Goal: Information Seeking & Learning: Compare options

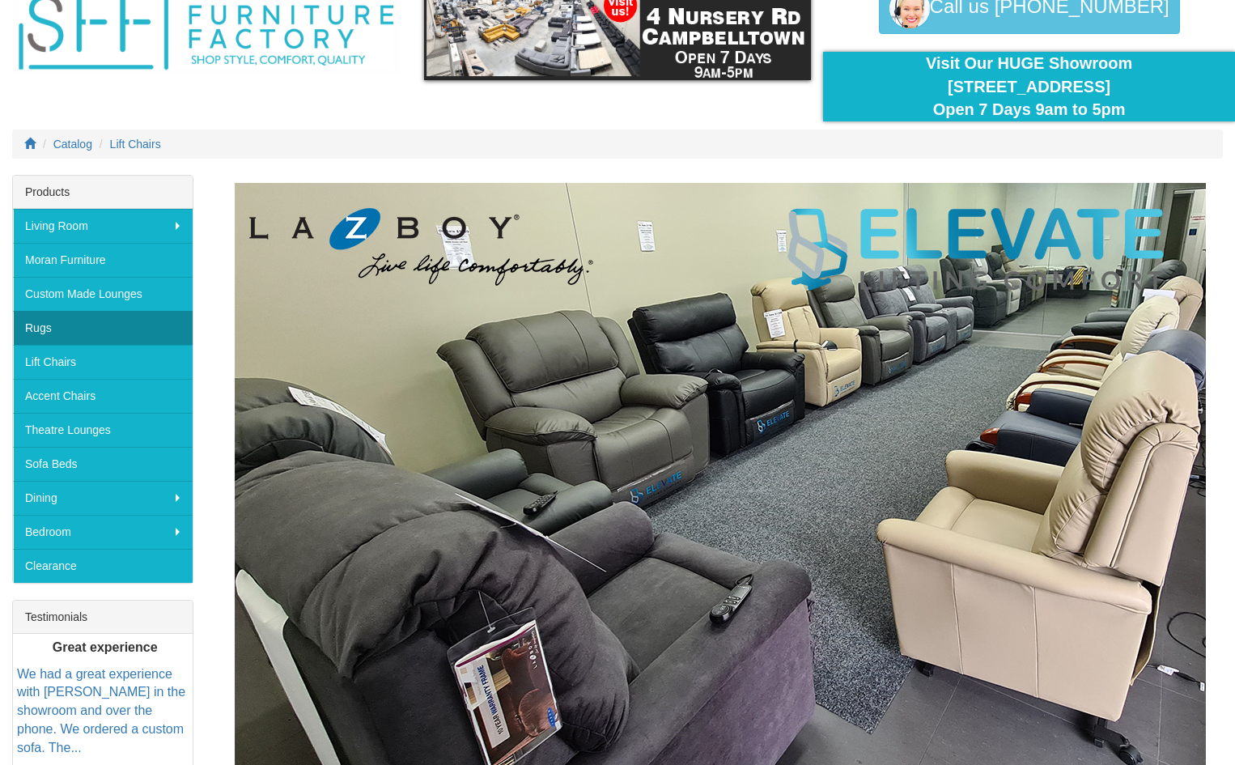
scroll to position [81, 0]
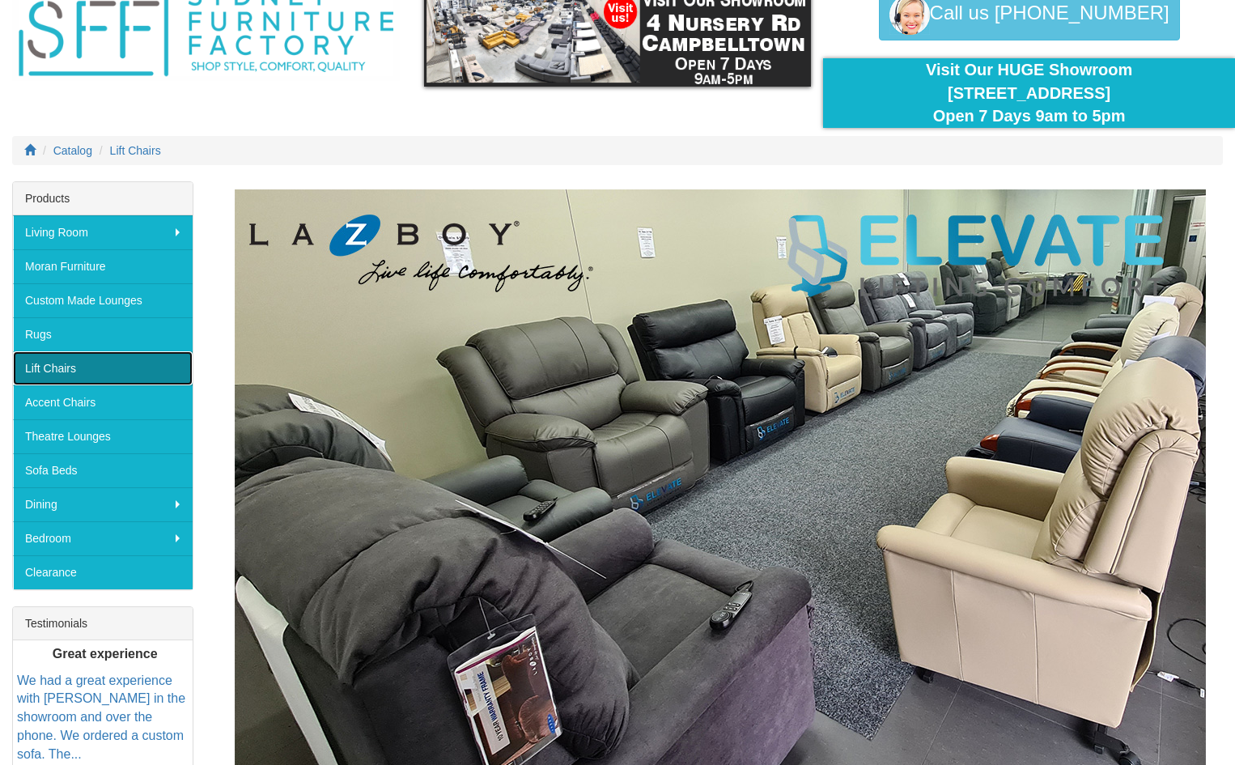
click at [42, 367] on link "Lift Chairs" at bounding box center [103, 368] width 180 height 34
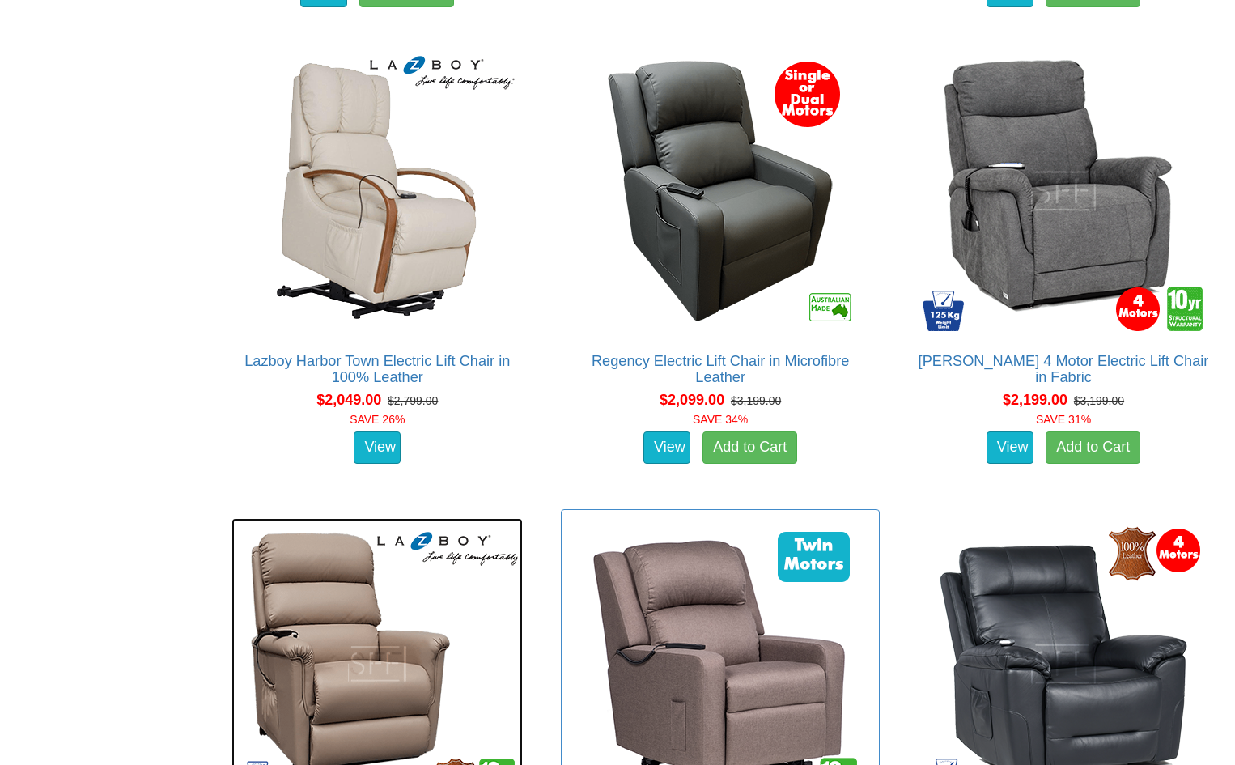
scroll to position [2509, 0]
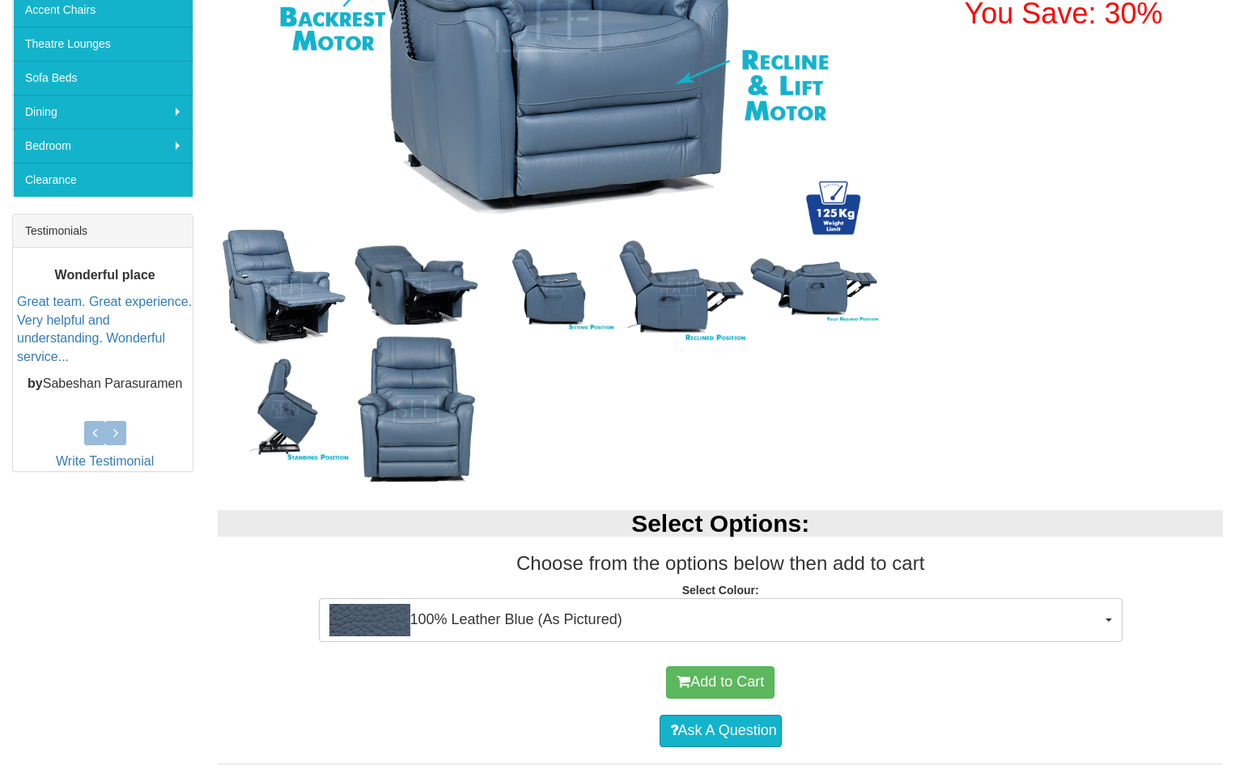
scroll to position [486, 0]
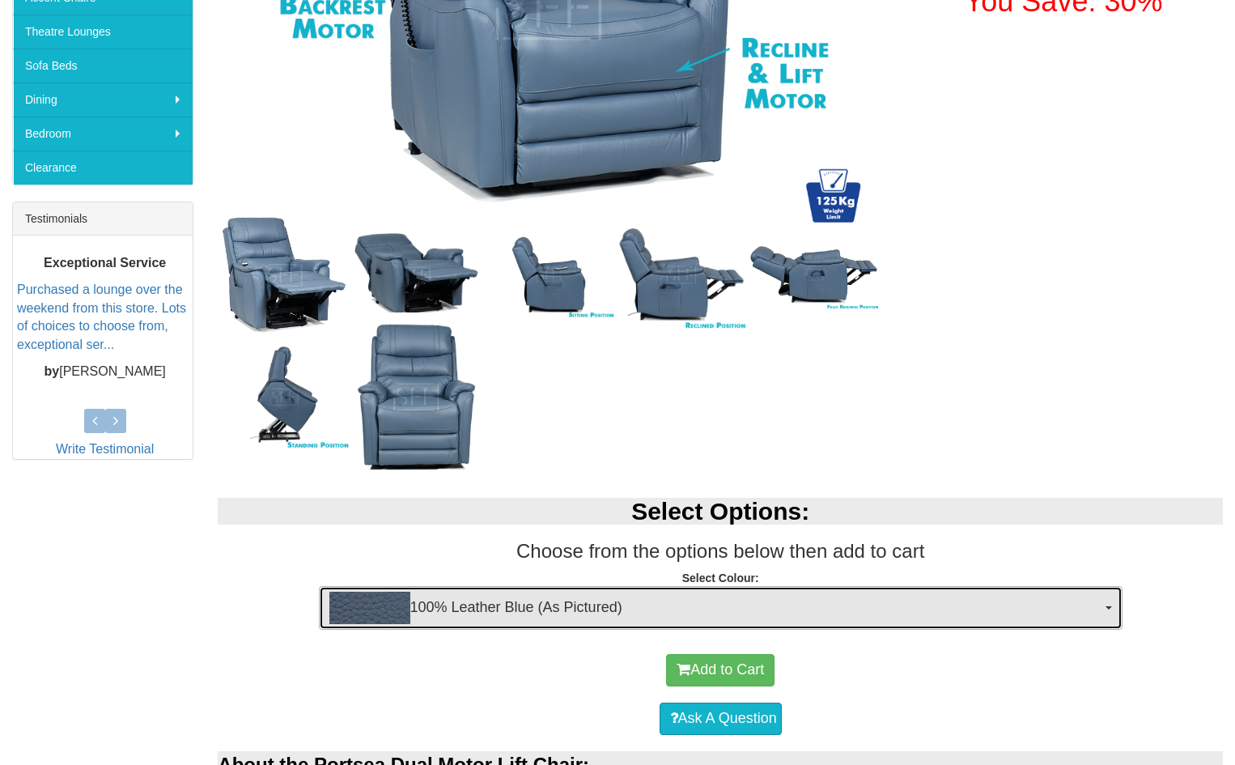
click at [1101, 611] on button "100% Leather Blue (As Pictured)" at bounding box center [721, 608] width 804 height 44
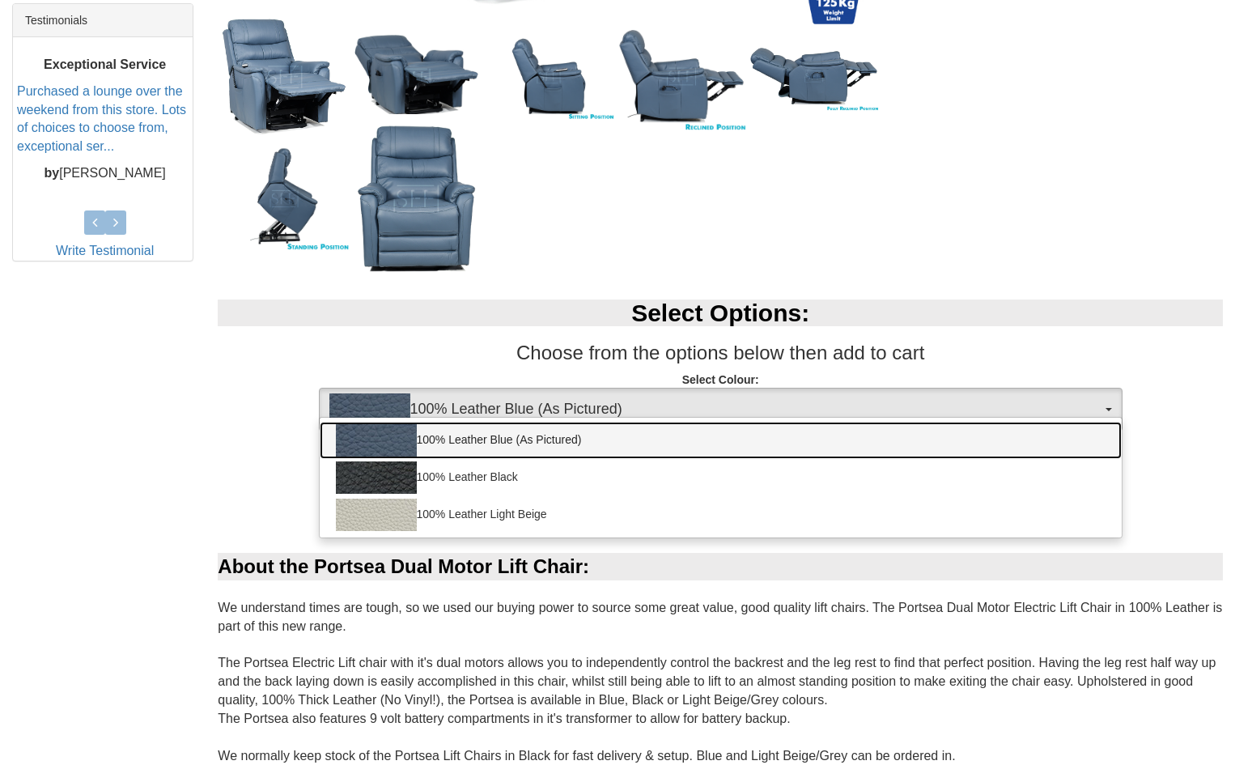
scroll to position [647, 0]
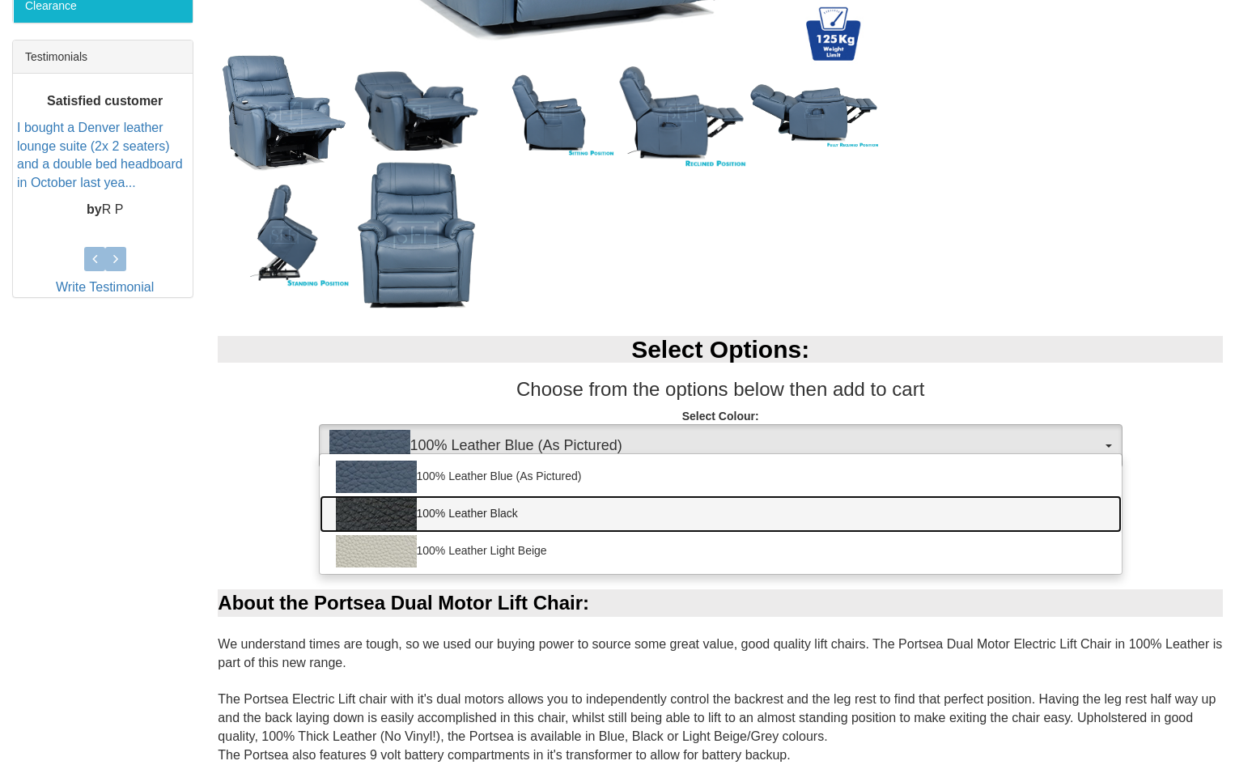
click at [473, 520] on link "100% Leather Black" at bounding box center [721, 513] width 802 height 37
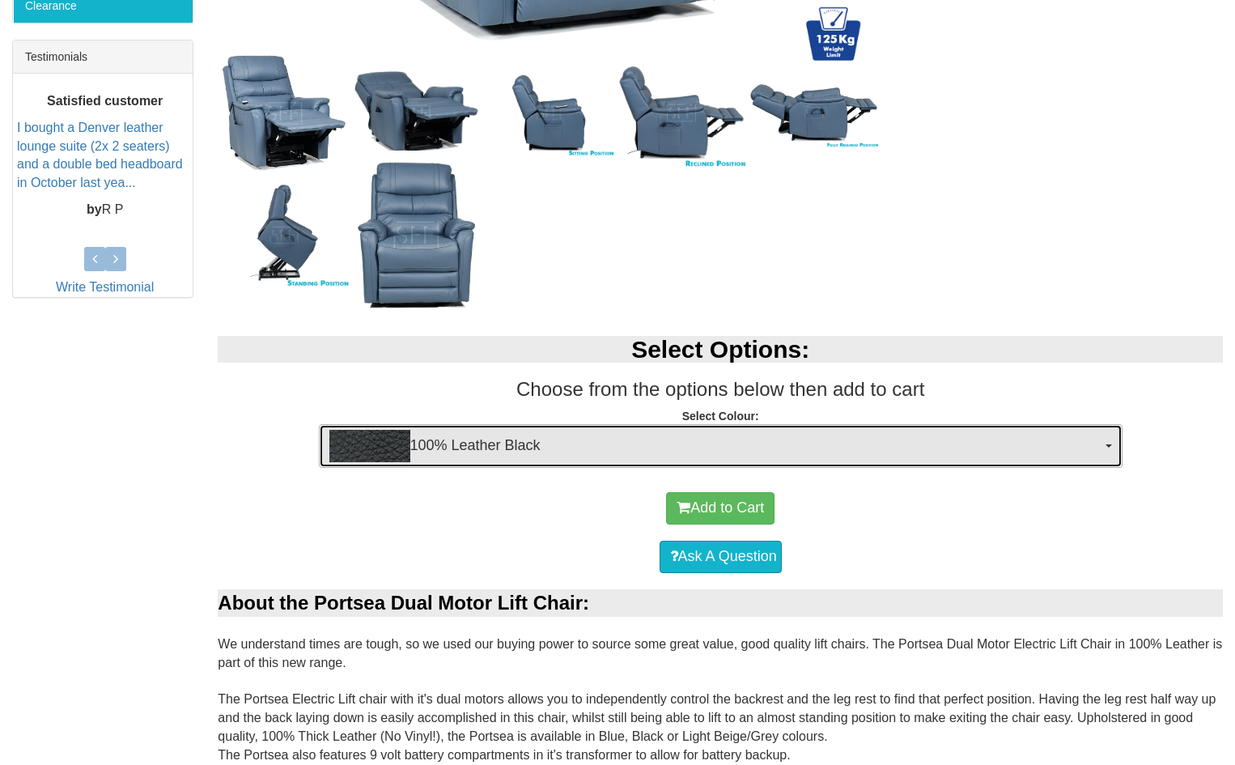
click at [1105, 440] on button "100% Leather Black" at bounding box center [721, 446] width 804 height 44
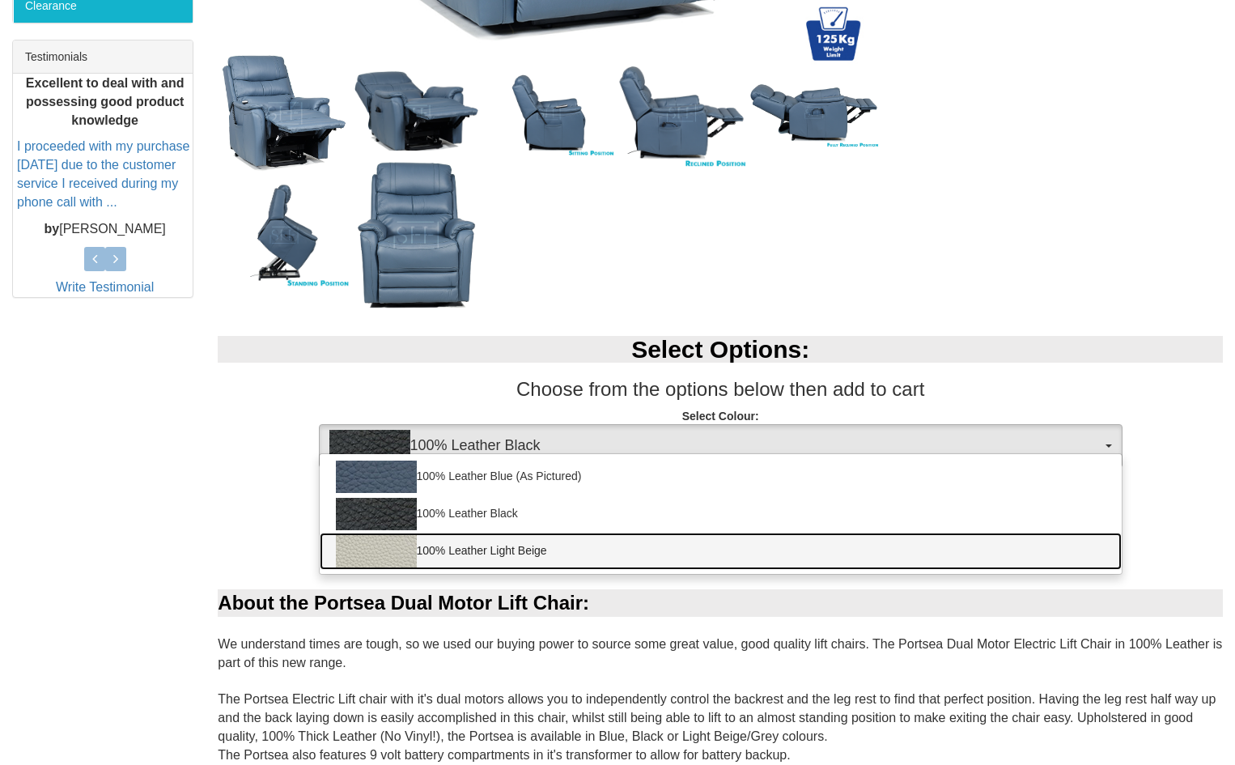
click at [378, 550] on img at bounding box center [376, 551] width 81 height 32
select select "1940"
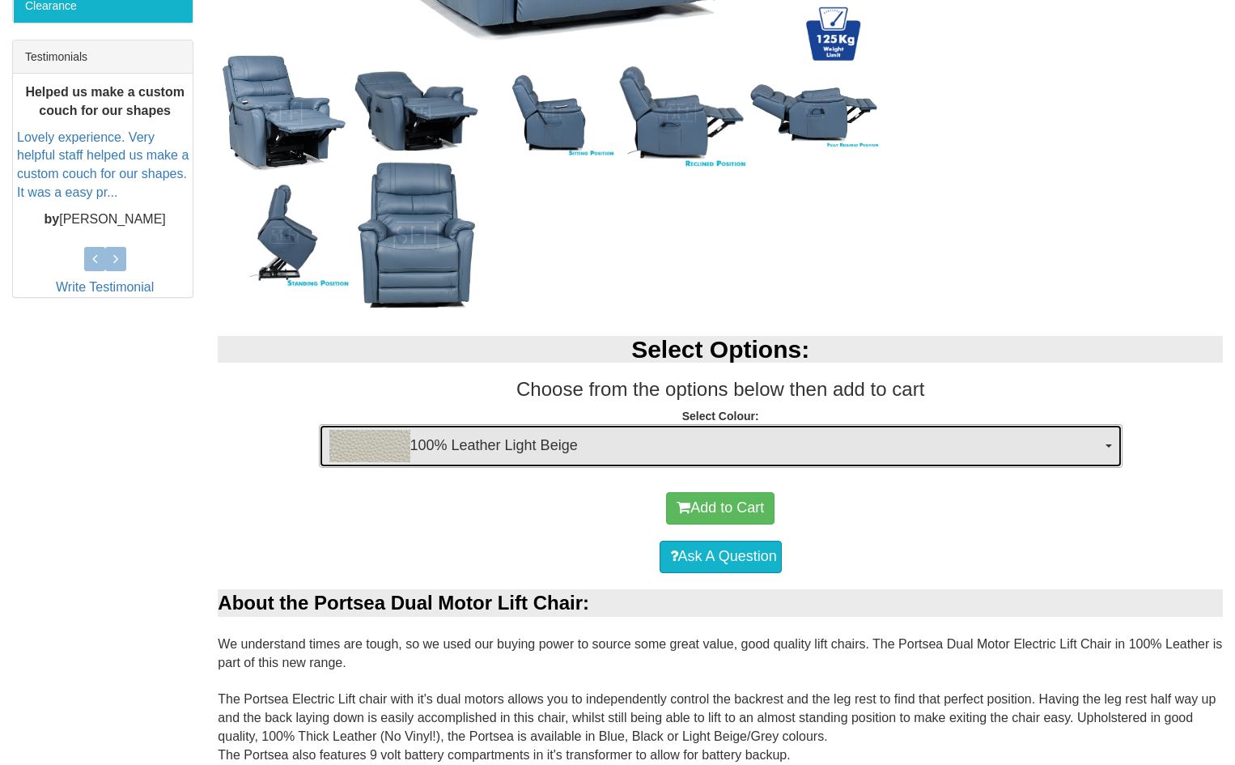
click at [1110, 444] on span "button" at bounding box center [1108, 445] width 6 height 3
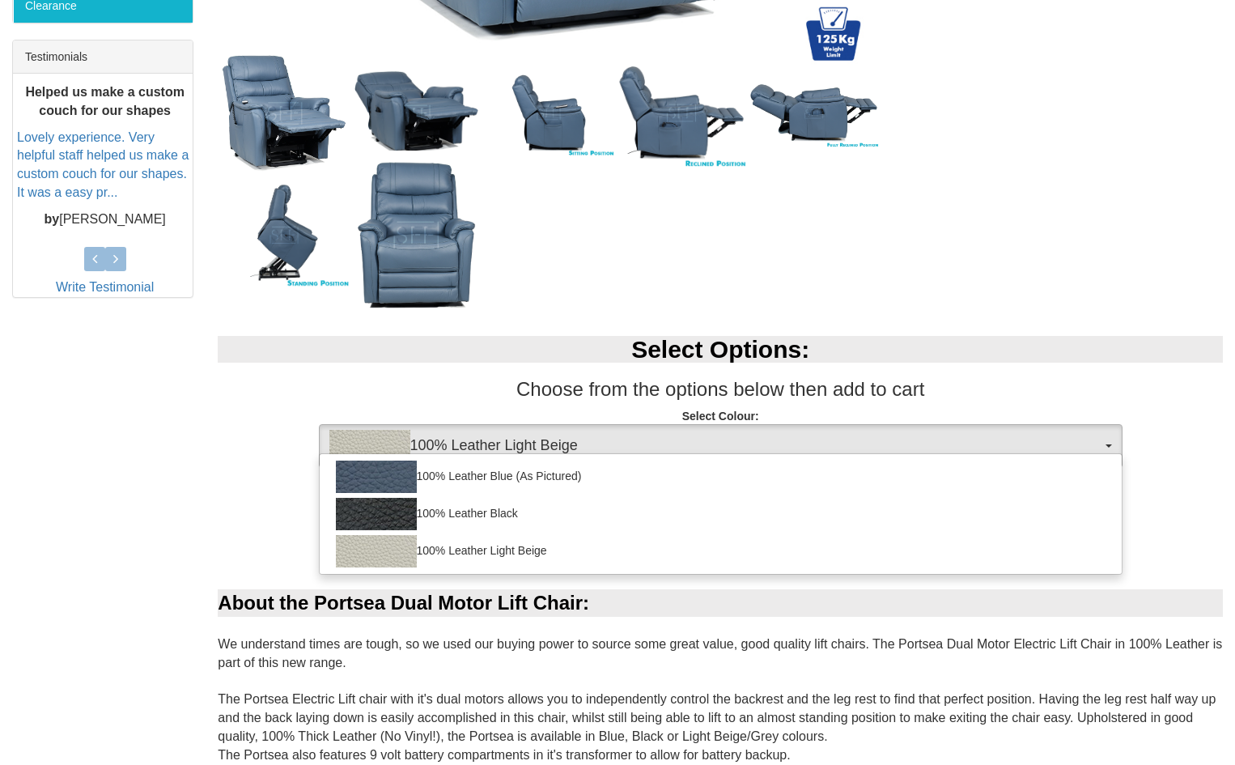
click at [1022, 398] on h3 "Choose from the options below then add to cart" at bounding box center [720, 389] width 1005 height 21
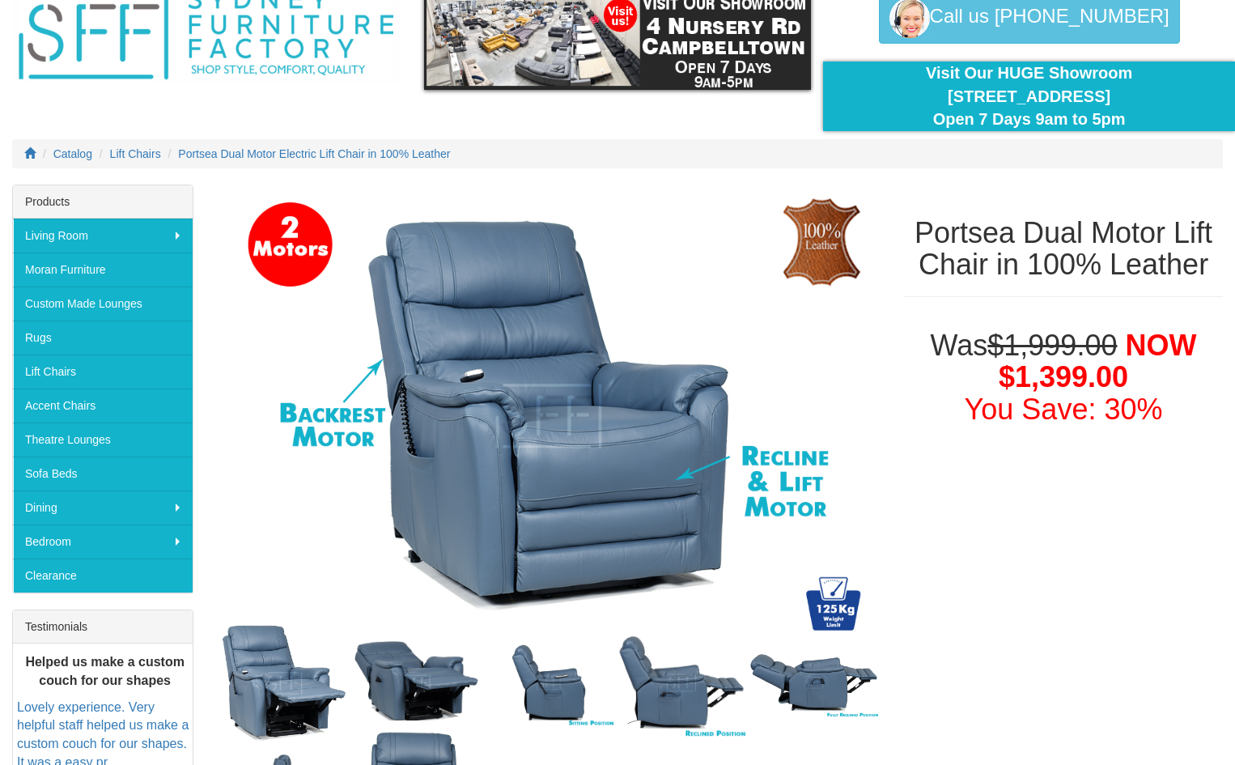
scroll to position [0, 0]
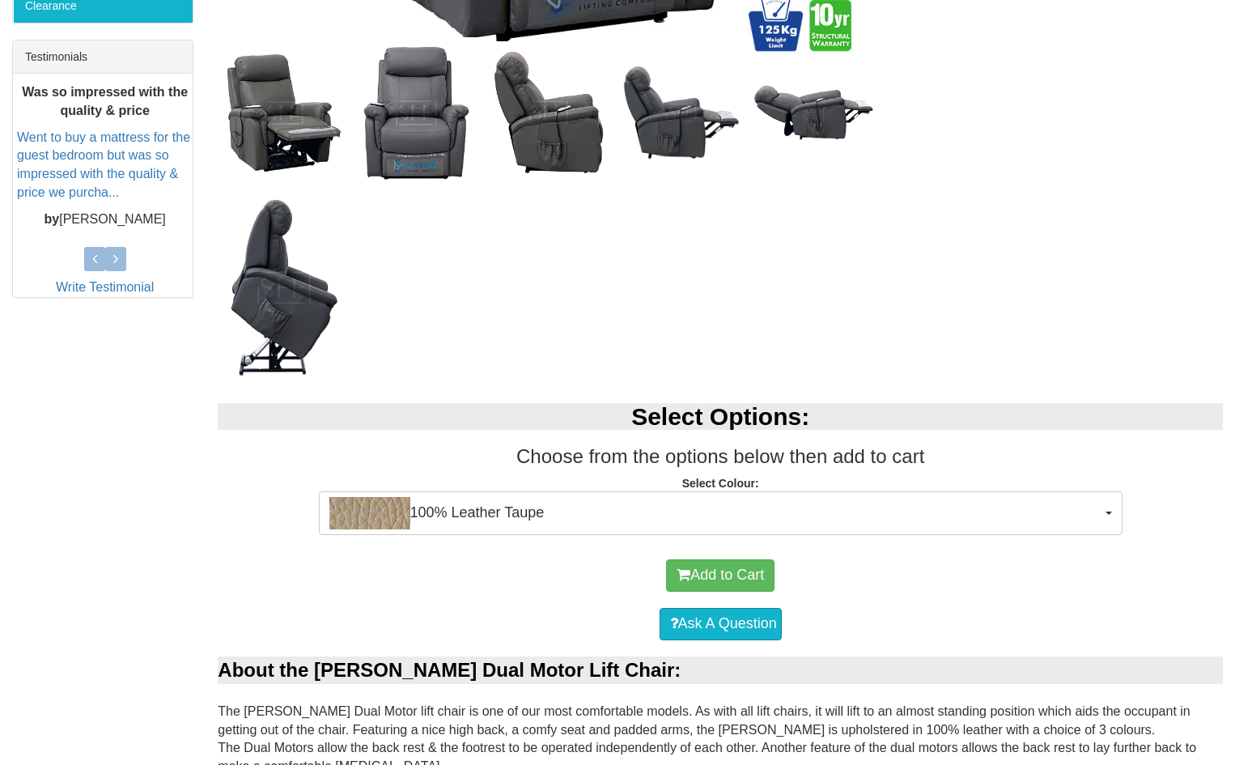
scroll to position [566, 0]
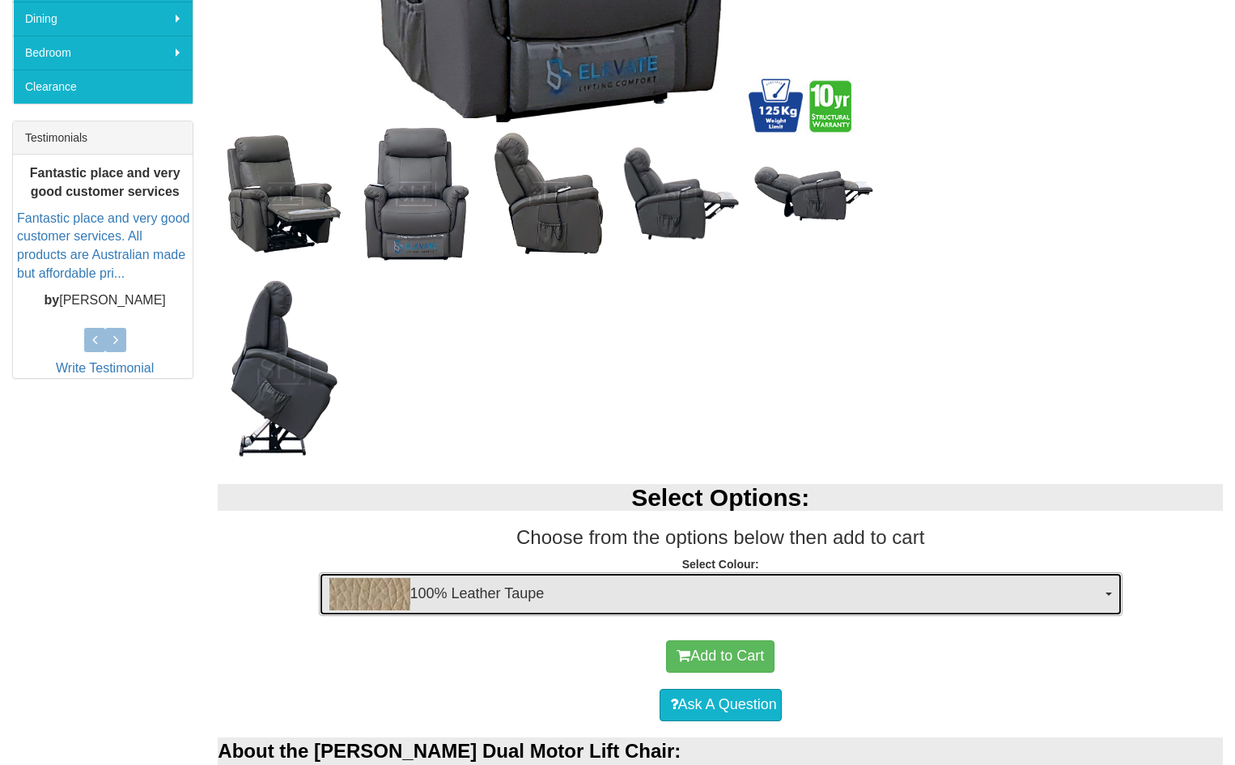
click at [1112, 591] on button "100% Leather Taupe" at bounding box center [721, 594] width 804 height 44
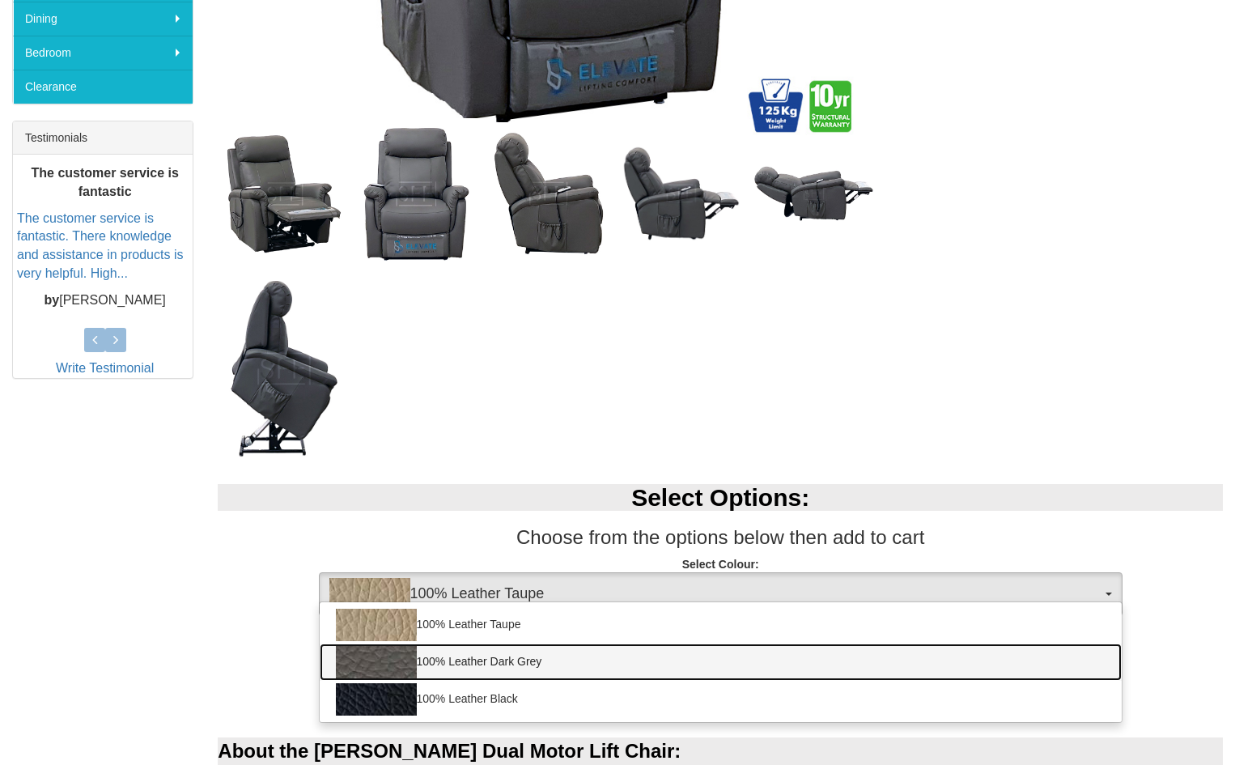
click at [396, 668] on img at bounding box center [376, 662] width 81 height 32
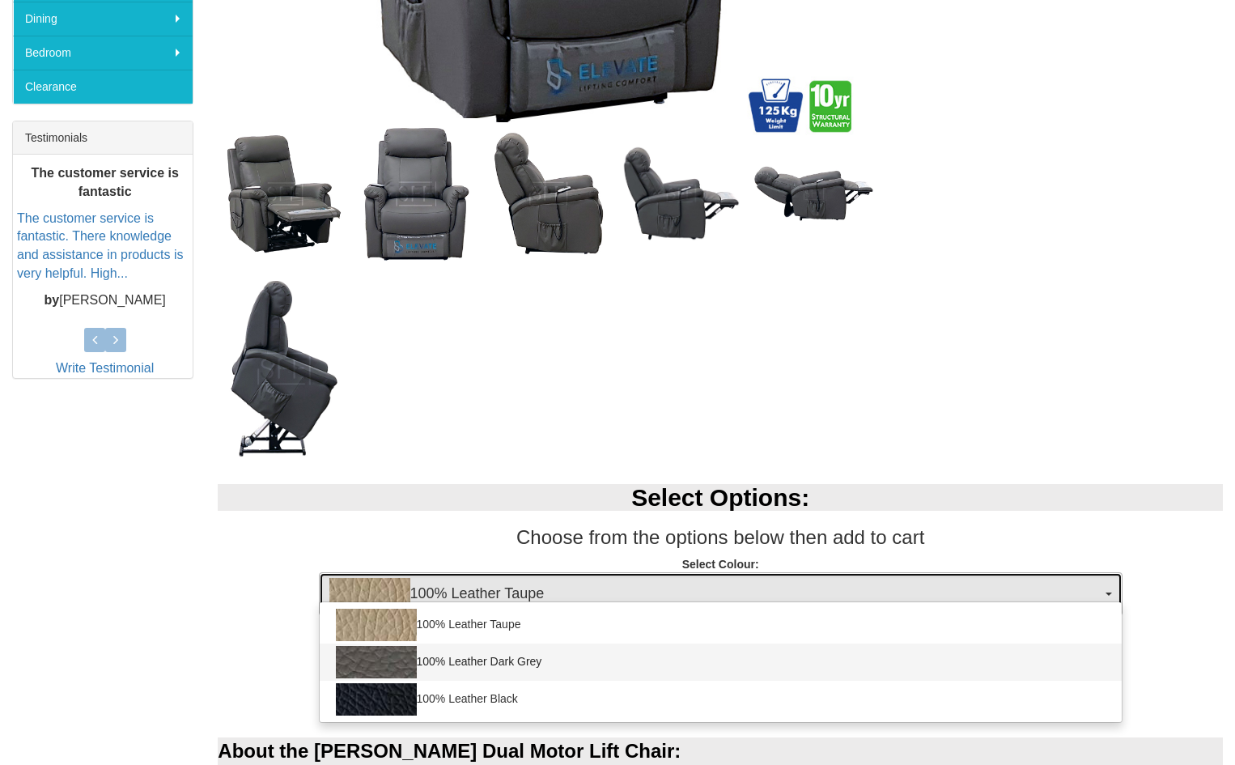
select select "1825"
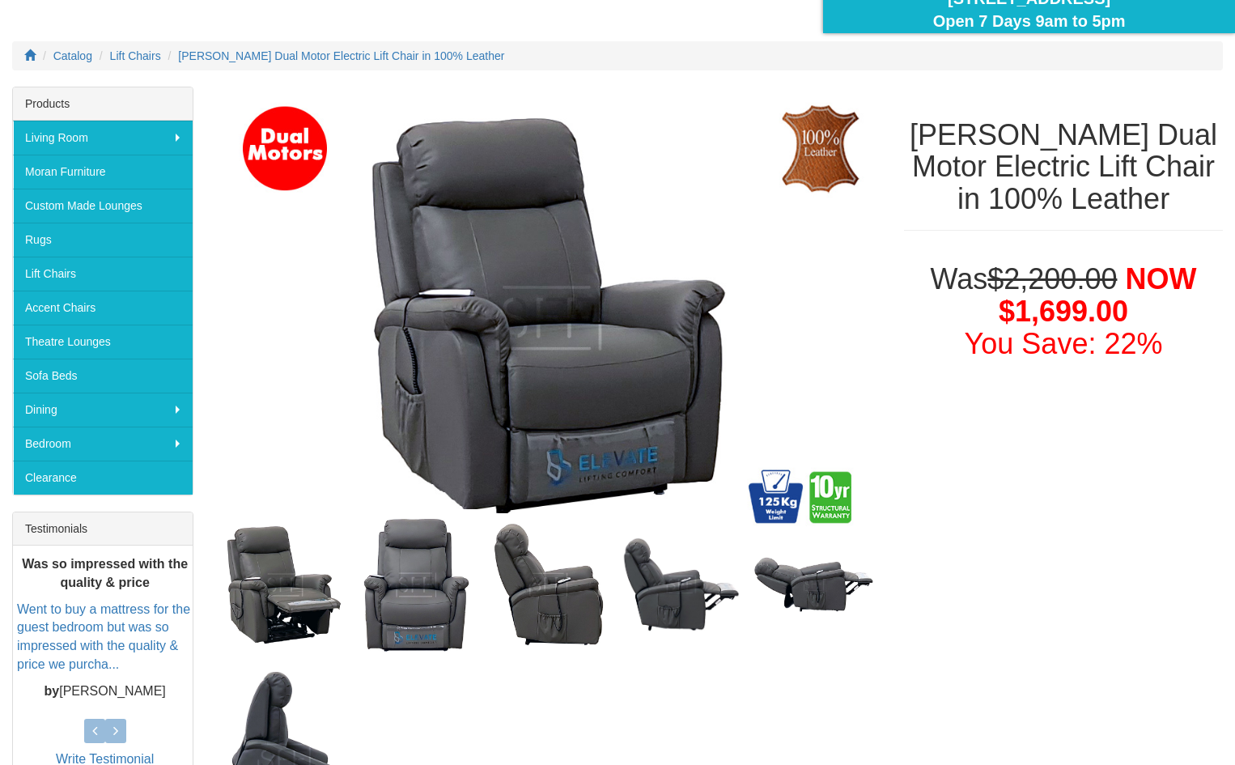
scroll to position [162, 0]
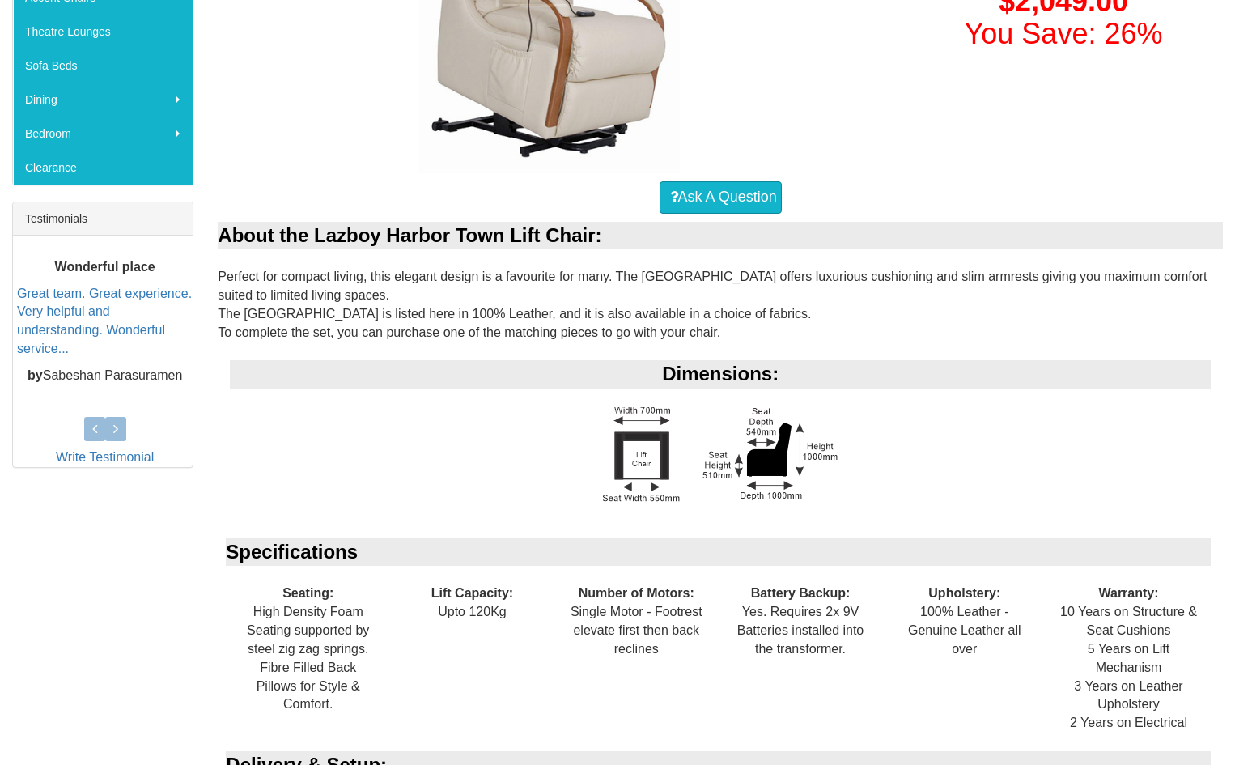
scroll to position [460, 0]
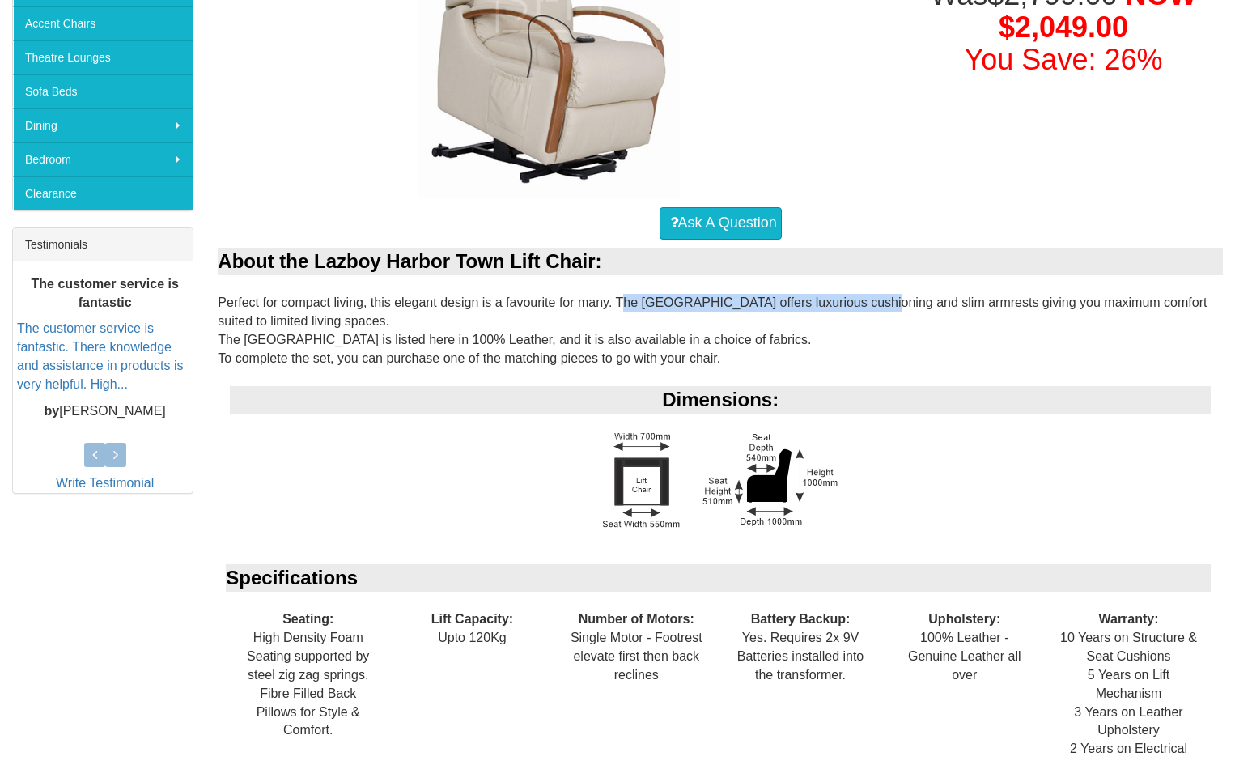
drag, startPoint x: 617, startPoint y: 299, endPoint x: 872, endPoint y: 305, distance: 255.0
click at [872, 305] on div "About the Lazboy Harbor Town Lift Chair: Perfect for compact living, this elega…" at bounding box center [720, 628] width 1005 height 760
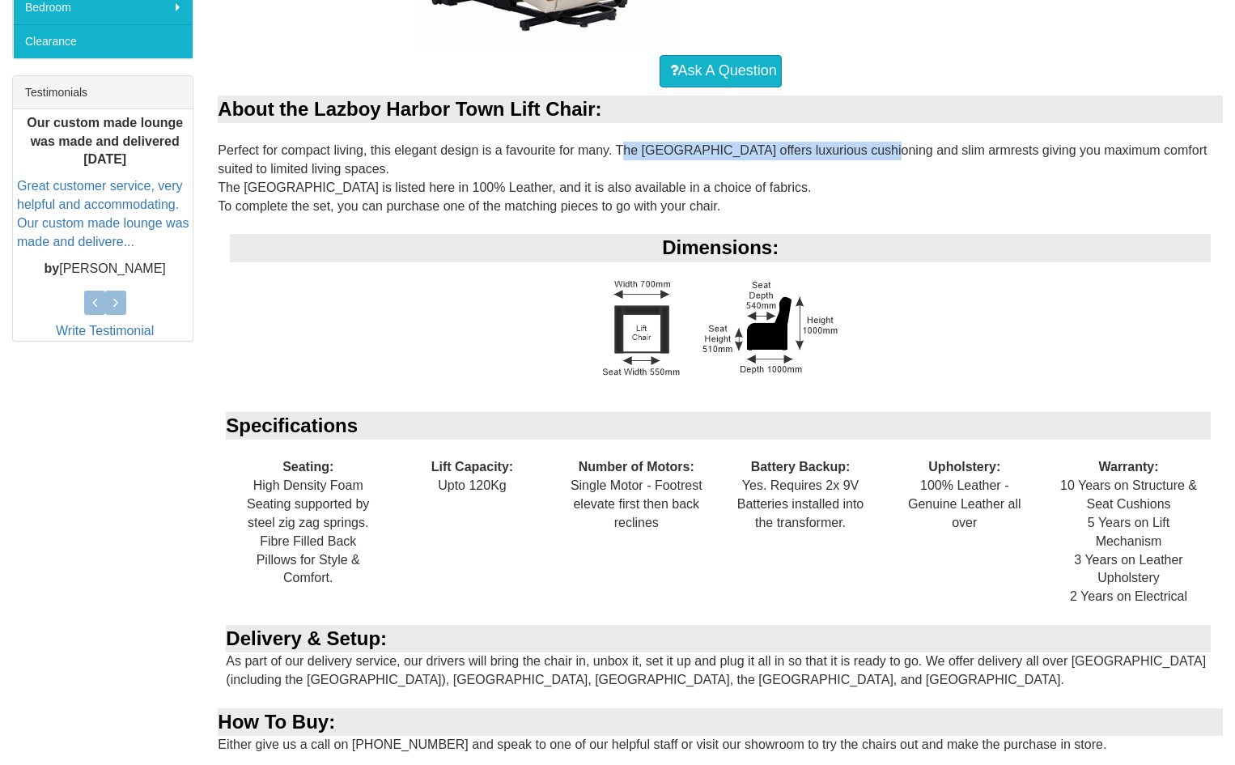
scroll to position [702, 0]
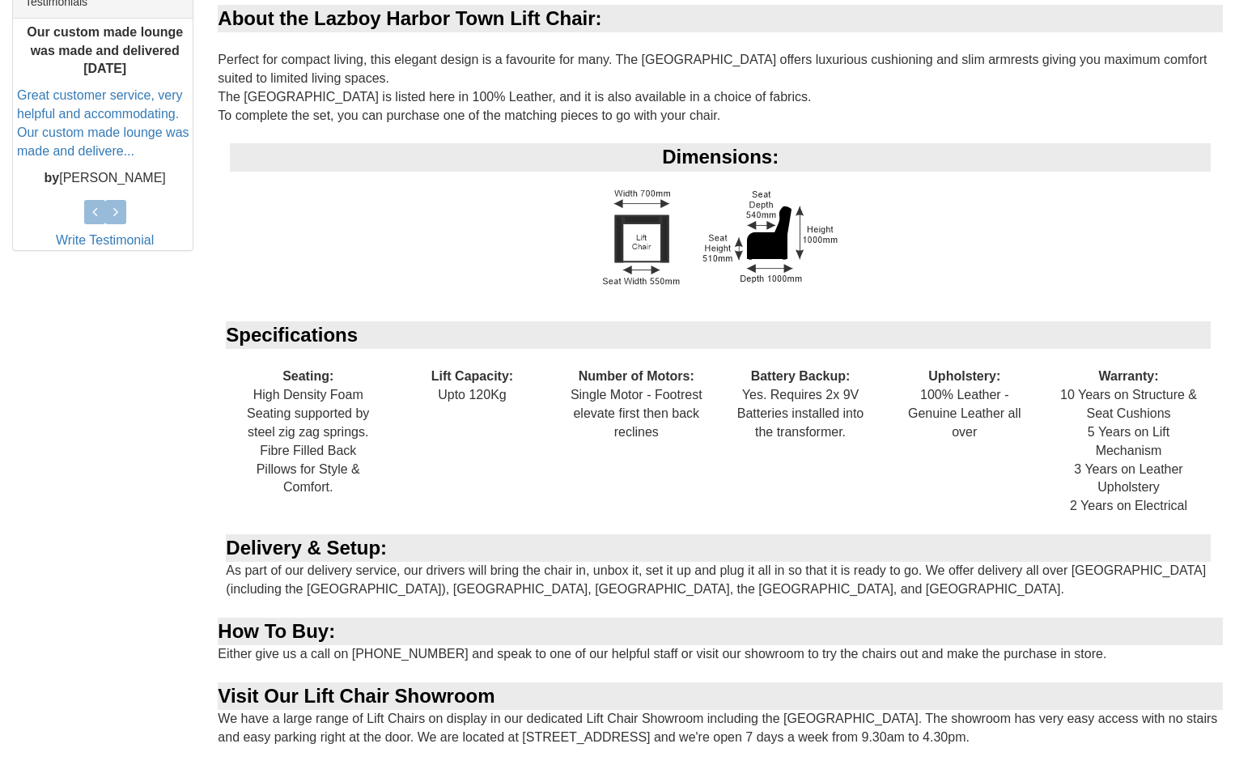
click at [877, 265] on div "Dimensions:" at bounding box center [720, 232] width 1005 height 178
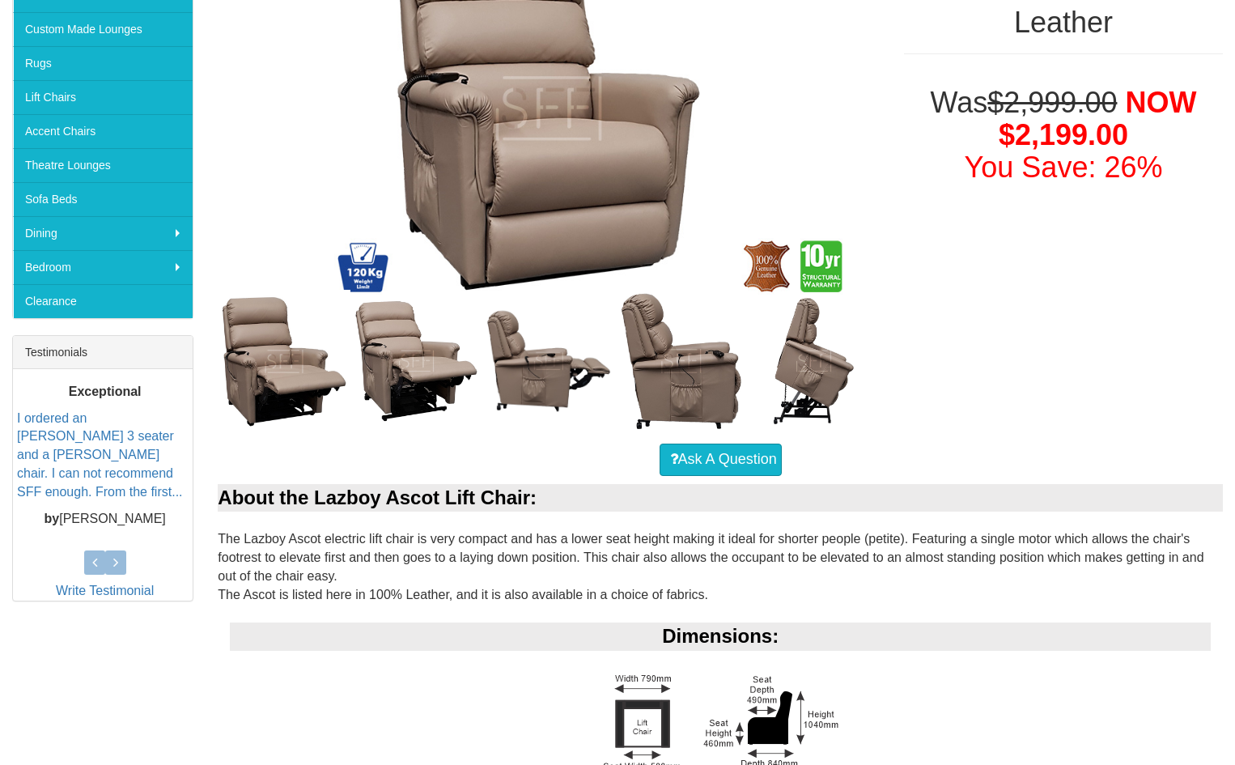
scroll to position [81, 0]
